Goal: Task Accomplishment & Management: Manage account settings

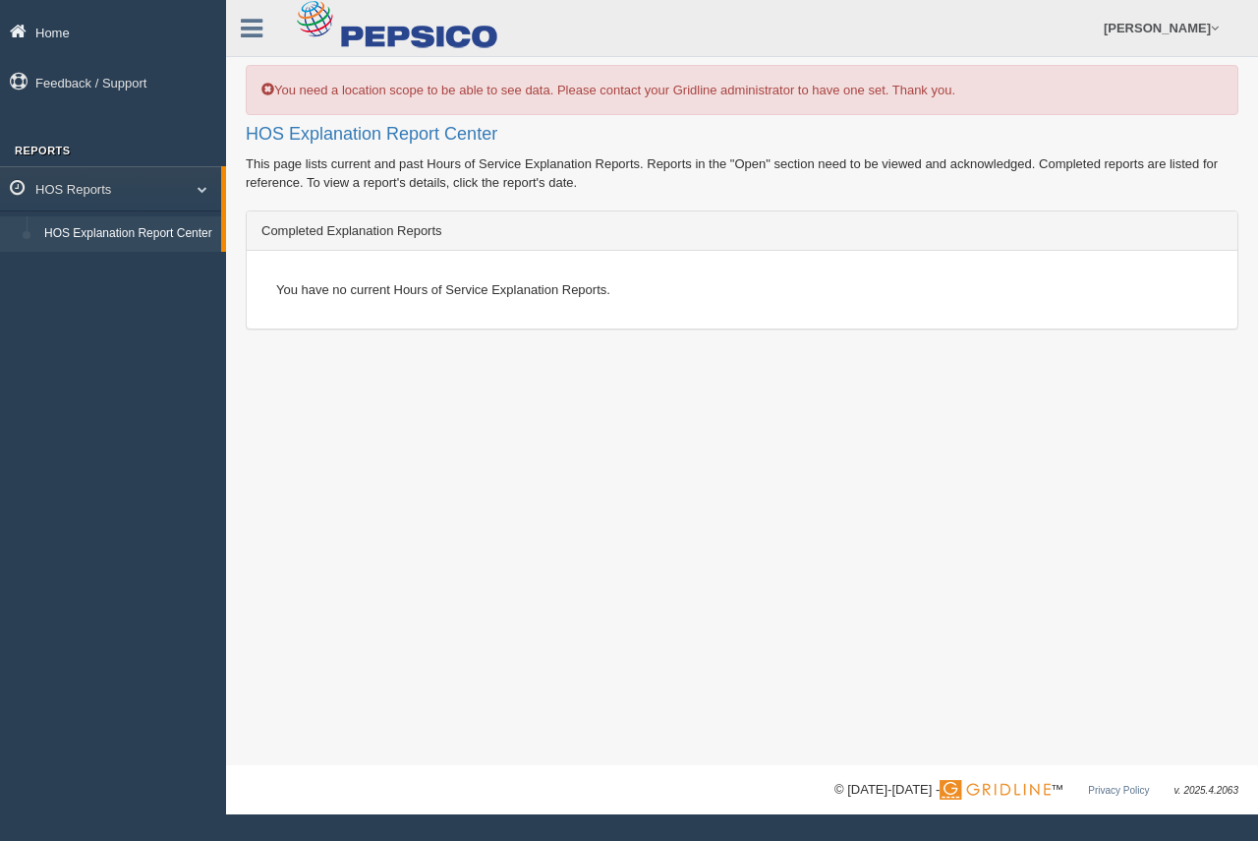
click at [98, 39] on link "Home" at bounding box center [113, 32] width 226 height 44
click at [106, 42] on link "Home" at bounding box center [113, 32] width 226 height 44
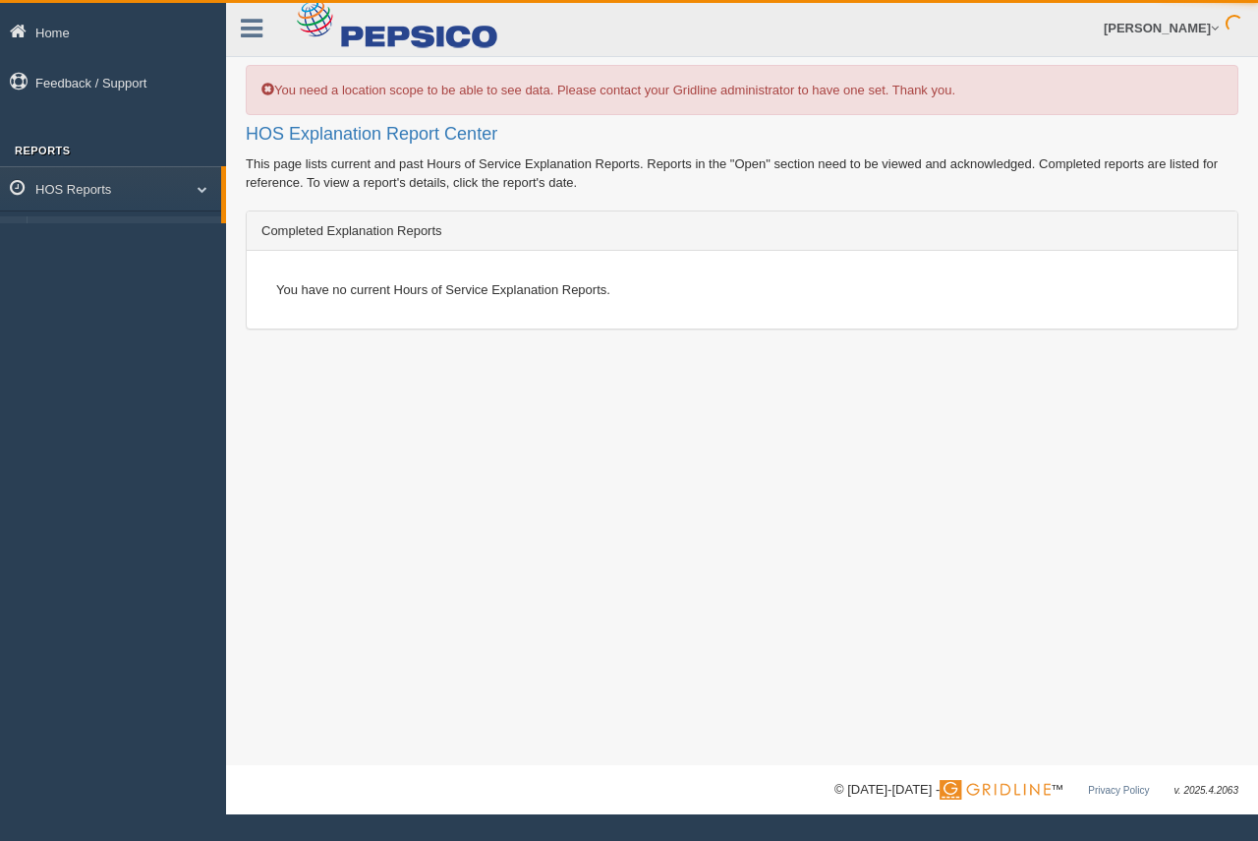
click at [107, 42] on link "Home" at bounding box center [113, 32] width 226 height 44
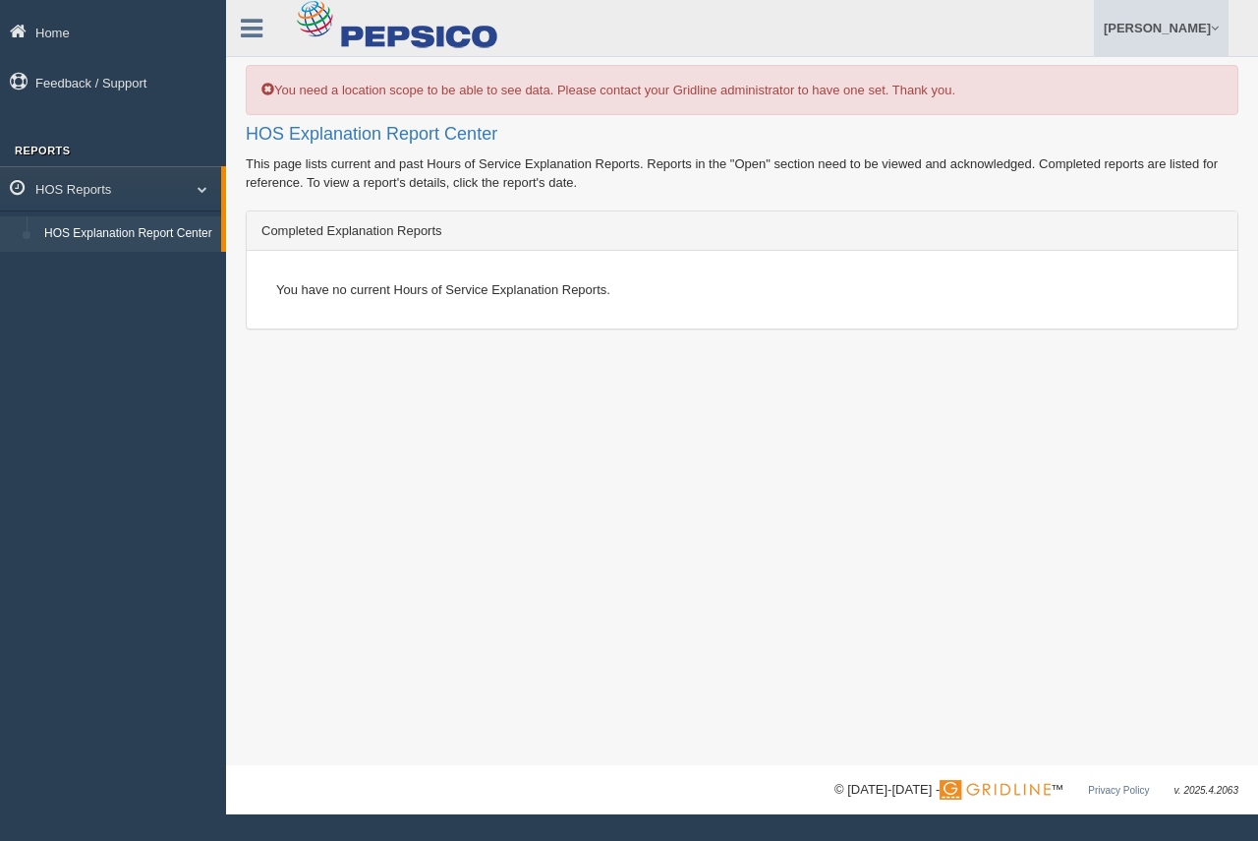
click at [1144, 23] on link "[PERSON_NAME]" at bounding box center [1161, 28] width 135 height 56
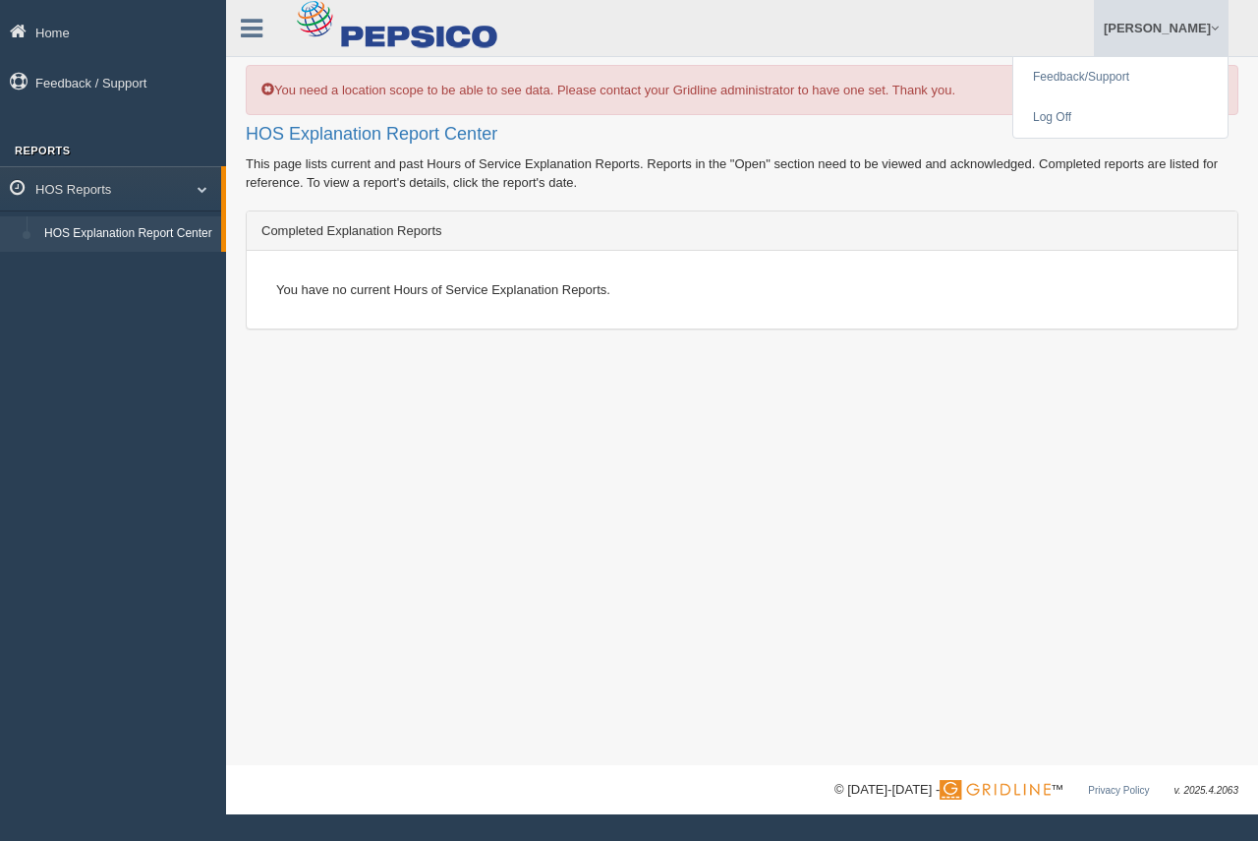
click at [767, 264] on div "You have no current Hours of Service Explanation Reports." at bounding box center [742, 290] width 991 height 78
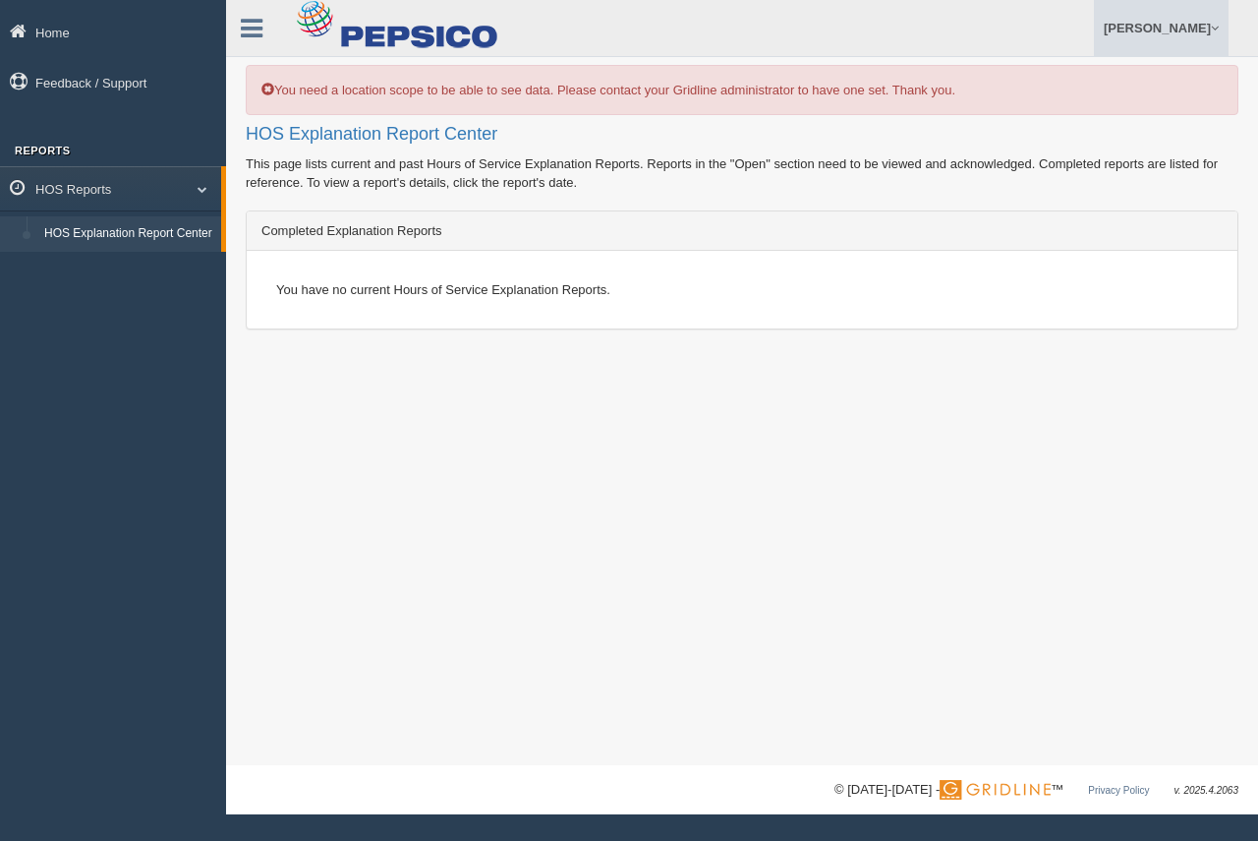
click at [1119, 38] on link "[PERSON_NAME]" at bounding box center [1161, 28] width 135 height 56
click at [1092, 129] on link "Log Off" at bounding box center [1121, 117] width 214 height 40
